Goal: Task Accomplishment & Management: Complete application form

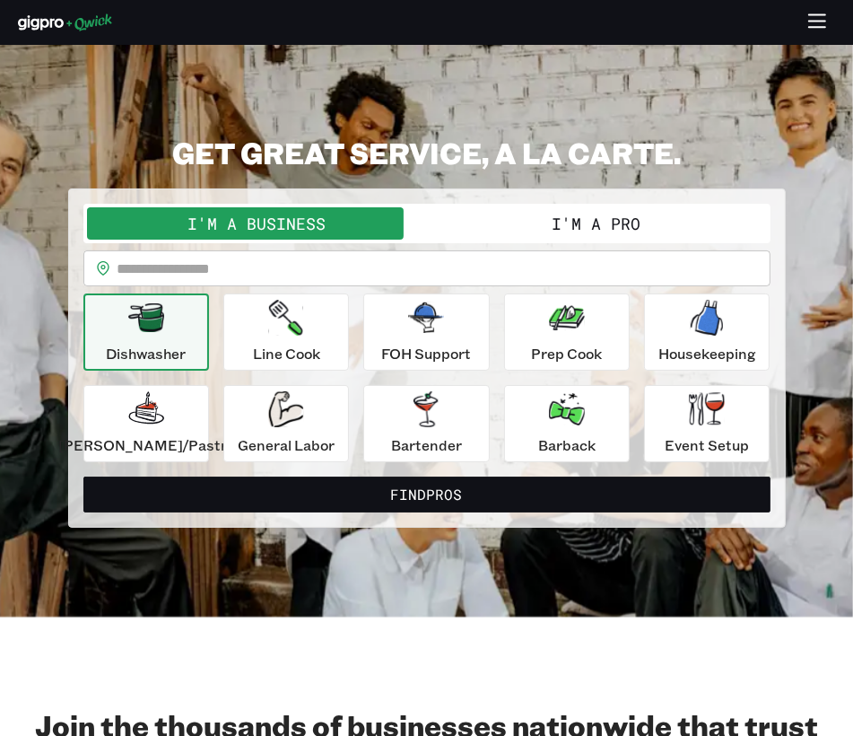
click at [559, 232] on button "I'm a Pro" at bounding box center [597, 223] width 340 height 32
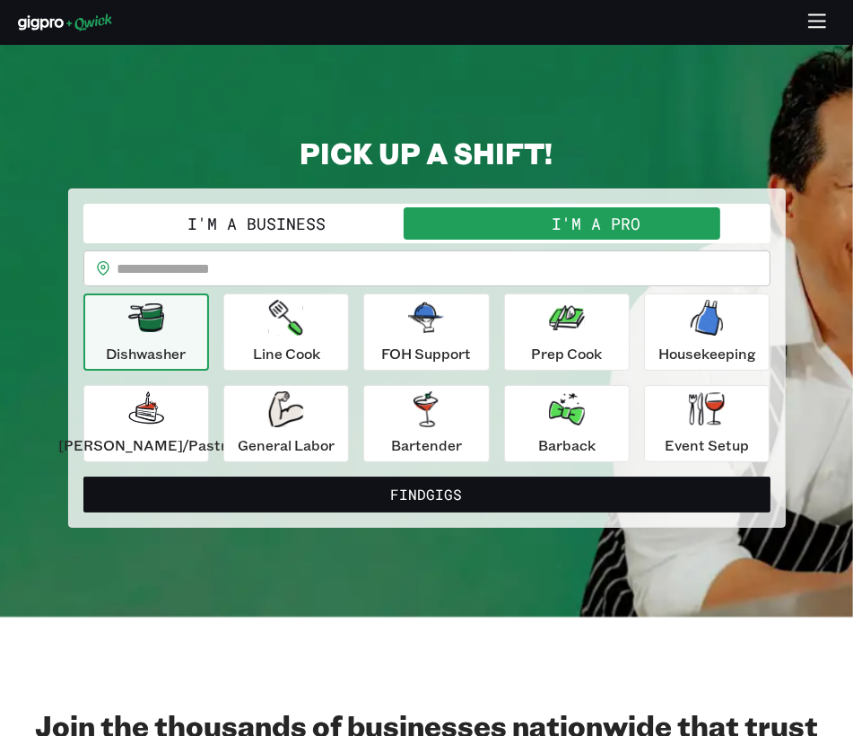
click at [808, 17] on icon "button" at bounding box center [818, 23] width 21 height 21
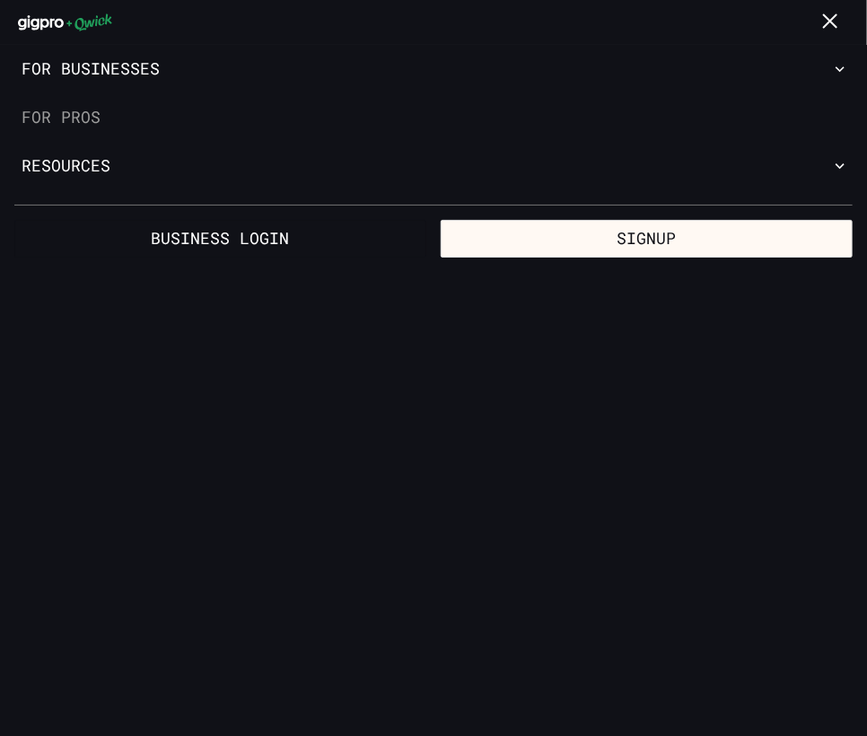
click at [144, 109] on link "For Pros" at bounding box center [433, 117] width 867 height 48
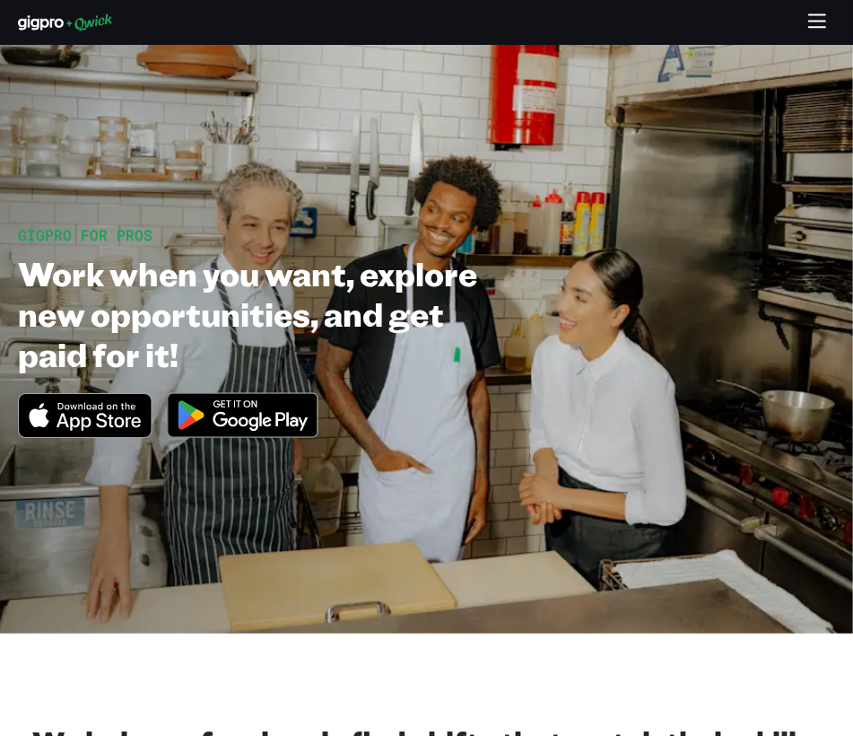
click at [114, 412] on icon "Download on the App Store" at bounding box center [85, 415] width 132 height 43
click at [184, 408] on img at bounding box center [243, 414] width 174 height 67
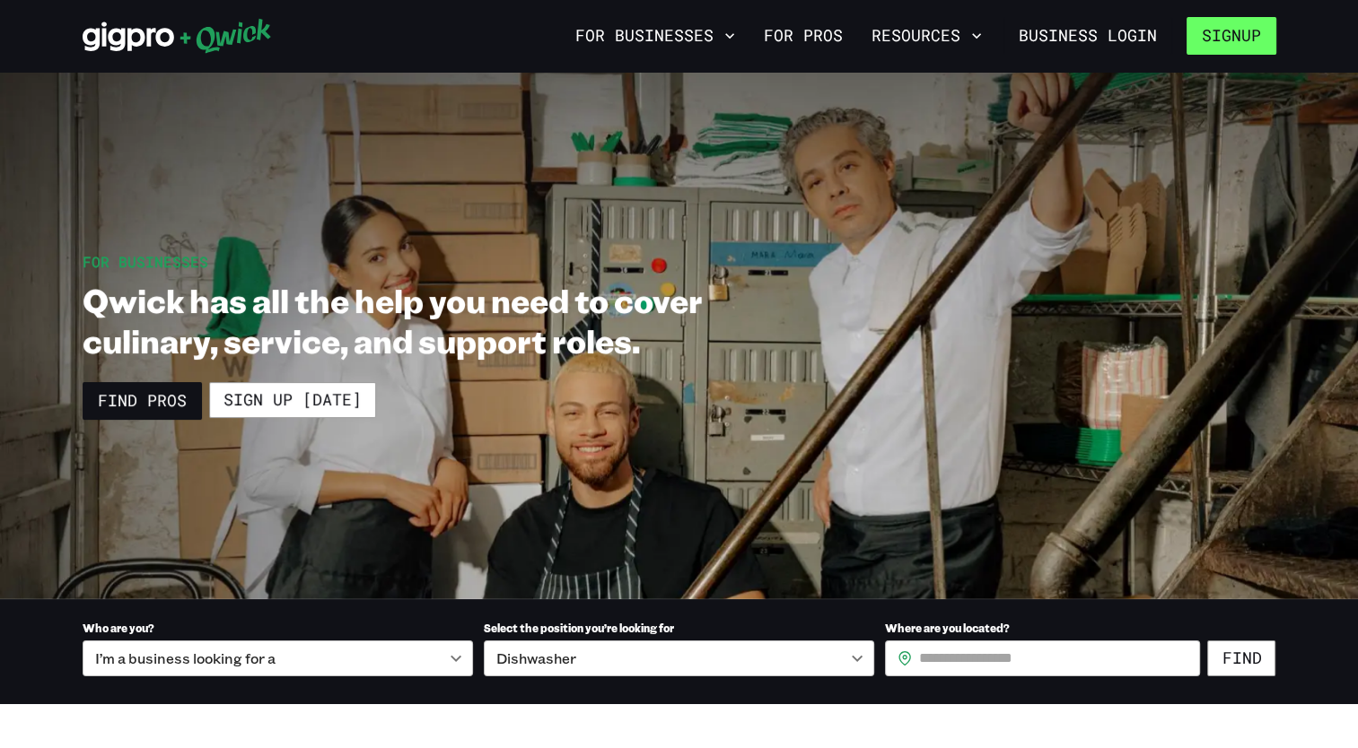
click at [1205, 35] on button "Signup" at bounding box center [1231, 36] width 90 height 38
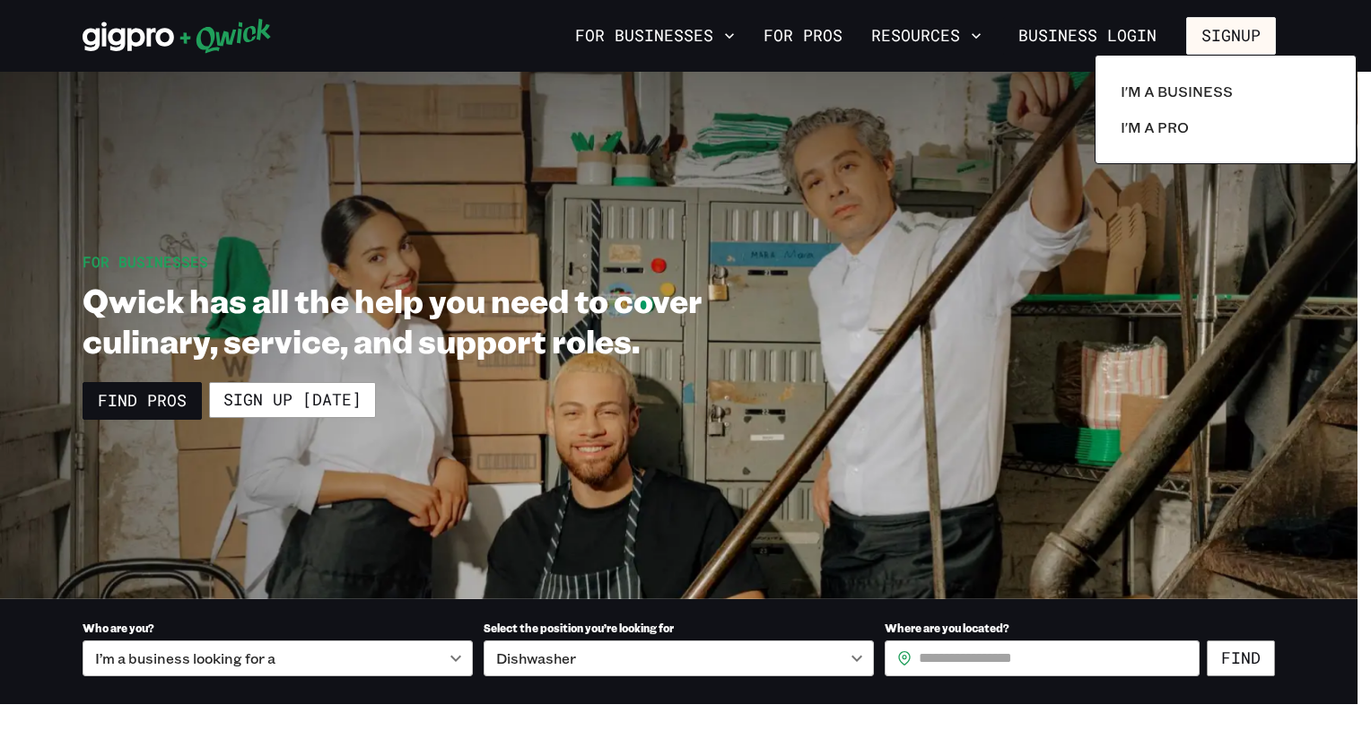
click at [1150, 146] on div "I'm a Business I'm a Pro" at bounding box center [1226, 109] width 262 height 109
click at [1158, 114] on link "I'm a Pro" at bounding box center [1225, 127] width 224 height 36
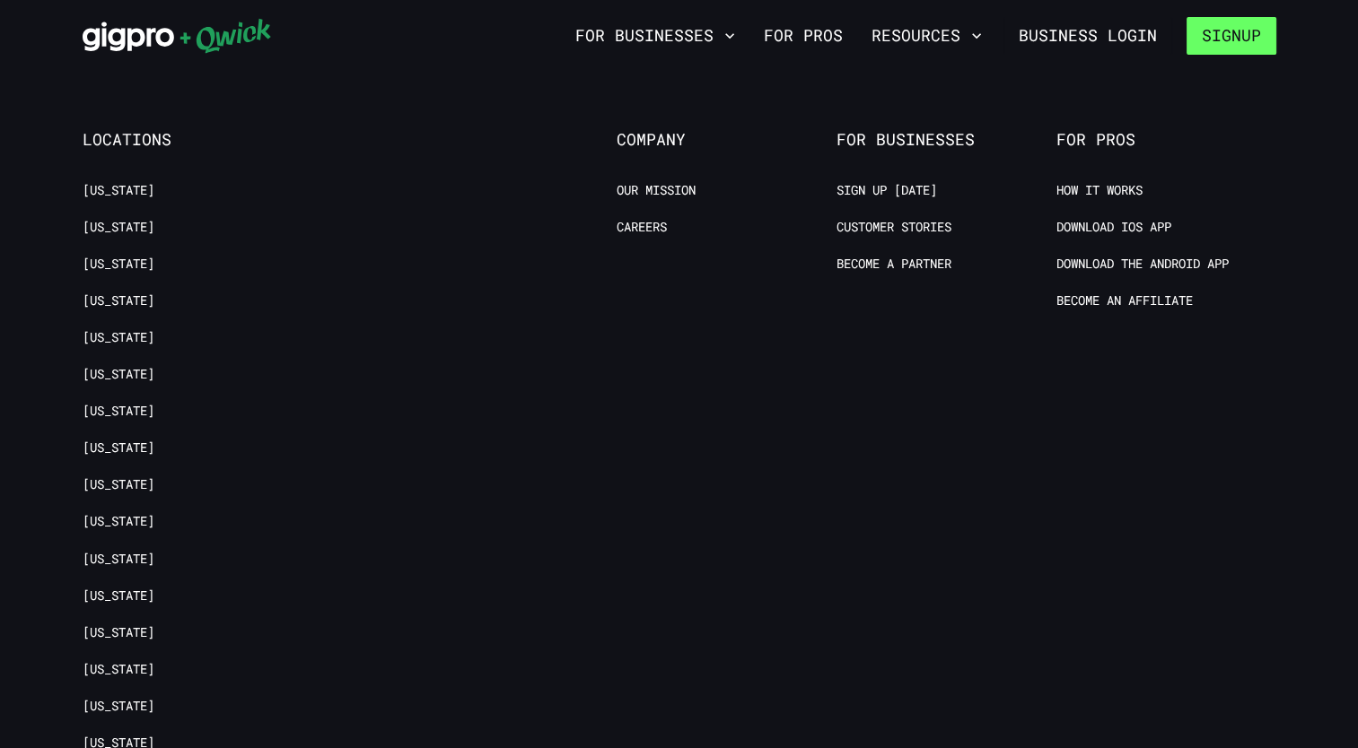
scroll to position [3591, 0]
click at [799, 184] on li "Our Mission" at bounding box center [726, 195] width 220 height 22
